Goal: Task Accomplishment & Management: Manage account settings

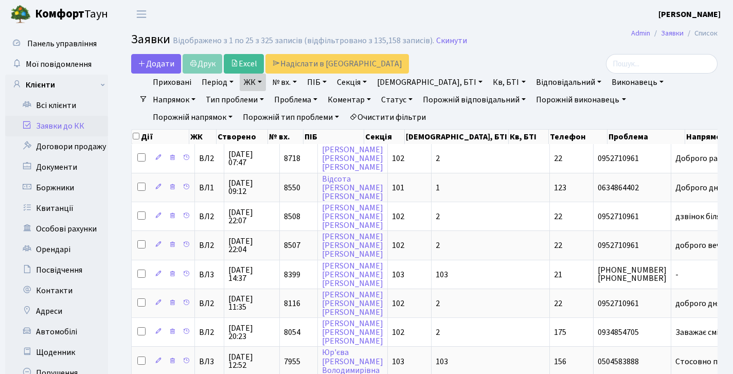
select select "25"
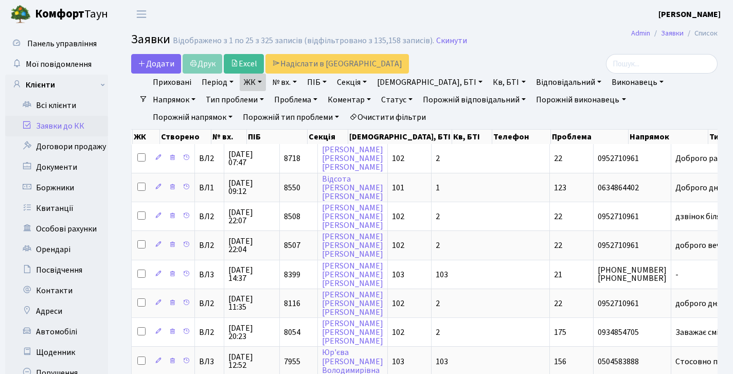
scroll to position [0, 57]
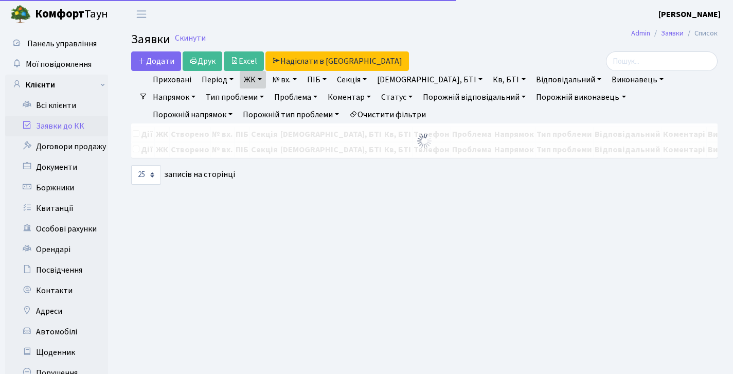
select select "25"
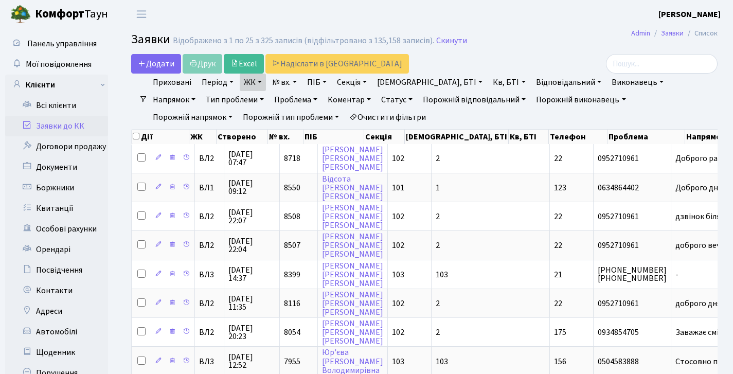
click at [377, 102] on link "Статус" at bounding box center [397, 99] width 40 height 17
click at [378, 161] on link "Не виконано" at bounding box center [418, 162] width 81 height 16
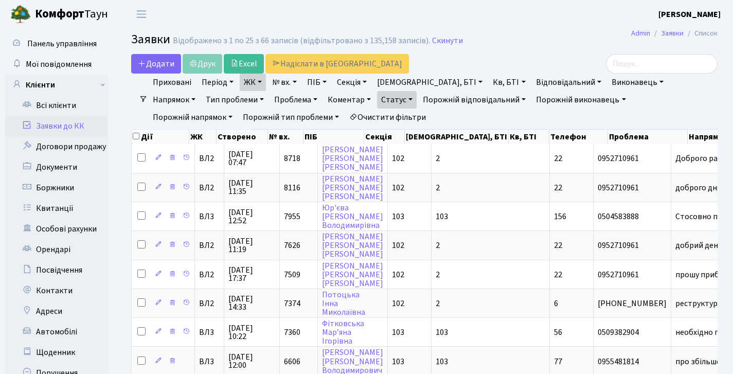
click at [377, 99] on link "Статус" at bounding box center [397, 99] width 40 height 17
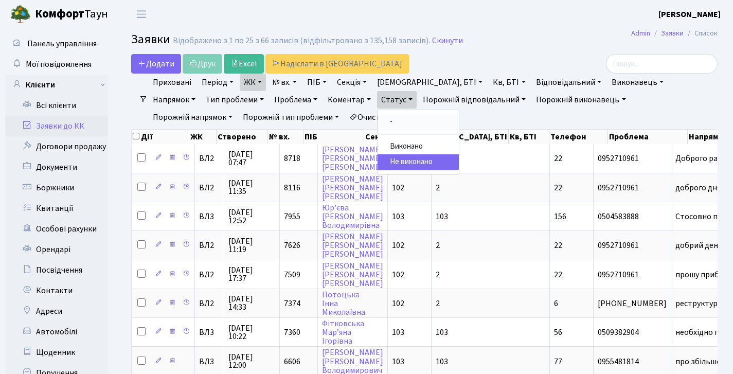
click at [378, 119] on link "-" at bounding box center [418, 122] width 81 height 16
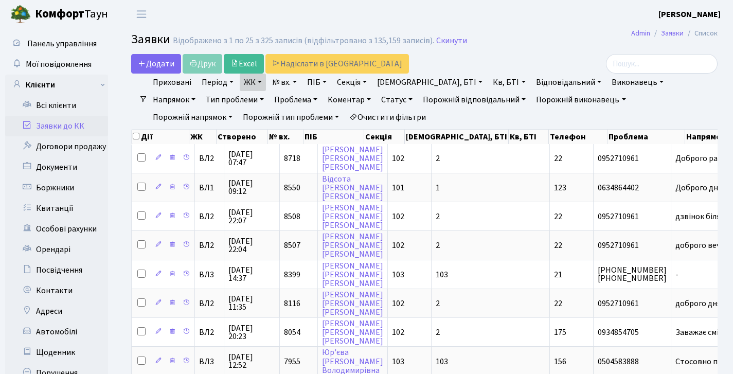
select select "25"
